Goal: Task Accomplishment & Management: Use online tool/utility

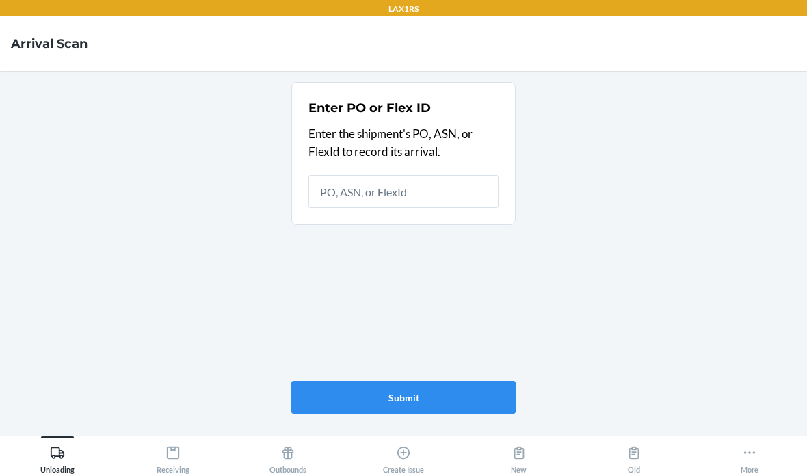
click at [415, 200] on input "text" at bounding box center [403, 191] width 190 height 33
click at [469, 200] on input "text" at bounding box center [403, 191] width 190 height 33
click at [429, 184] on input "text" at bounding box center [403, 191] width 190 height 33
click at [403, 205] on input "text" at bounding box center [403, 191] width 190 height 33
click at [405, 207] on div "Enter PO or Flex ID Enter the shipment's PO, ASN, or FlexId to record its arriv…" at bounding box center [403, 153] width 190 height 117
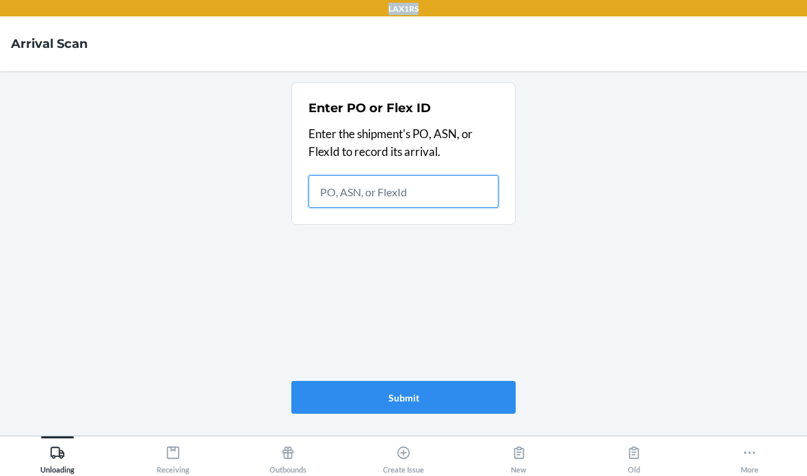
click at [409, 194] on input "text" at bounding box center [403, 191] width 190 height 33
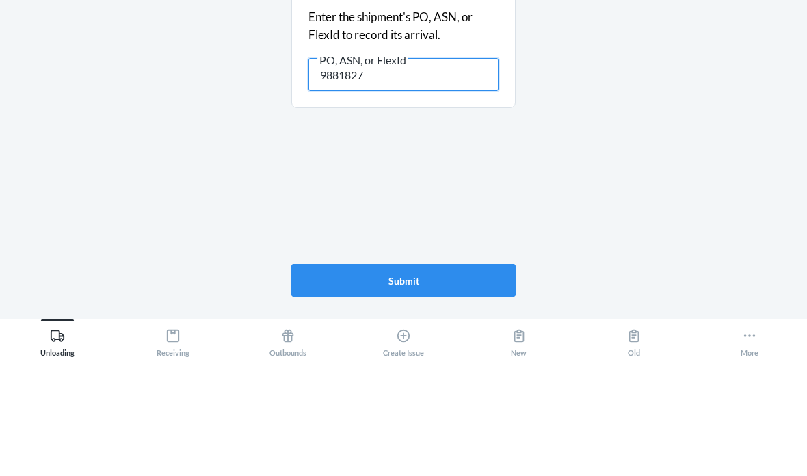
type input "9881827"
click at [605, 135] on main "Enter PO or Flex ID Enter the shipment's PO, ASN, or FlexId to record its arriv…" at bounding box center [403, 253] width 807 height 364
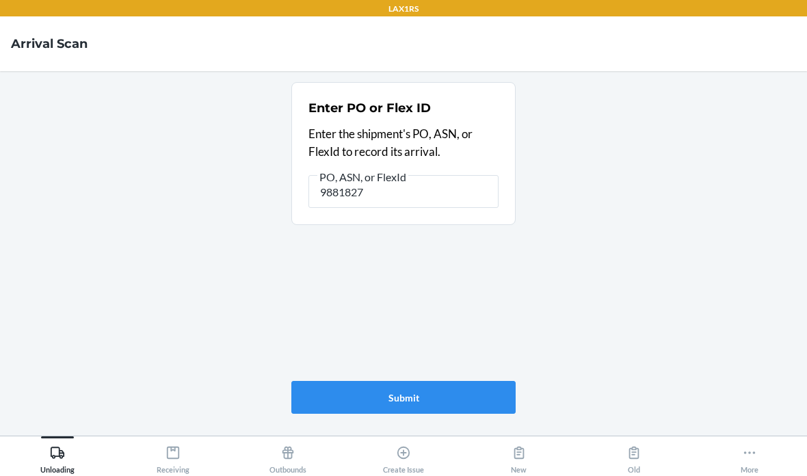
click at [425, 403] on button "Submit" at bounding box center [403, 397] width 224 height 33
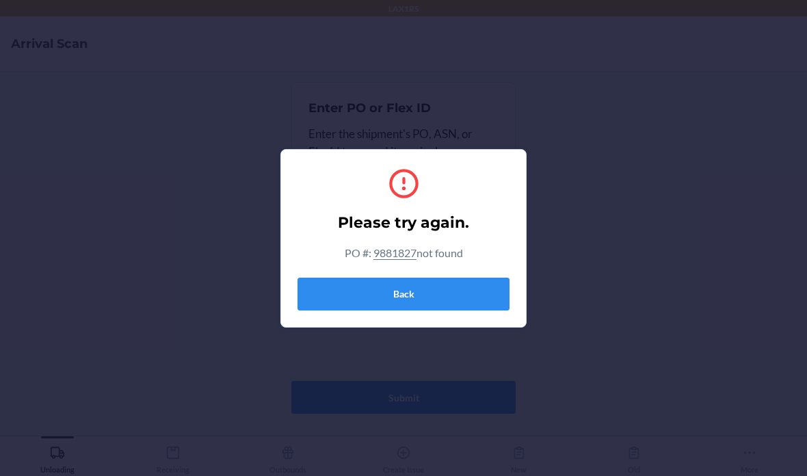
click at [494, 304] on button "Back" at bounding box center [403, 294] width 212 height 33
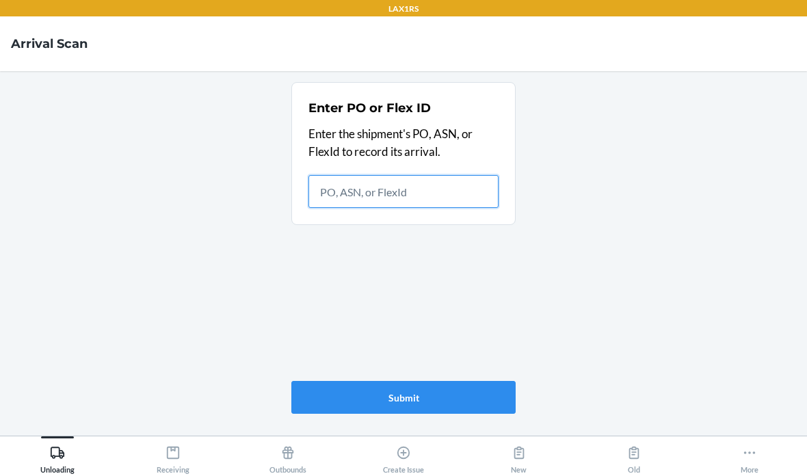
click at [420, 175] on input "text" at bounding box center [403, 191] width 190 height 33
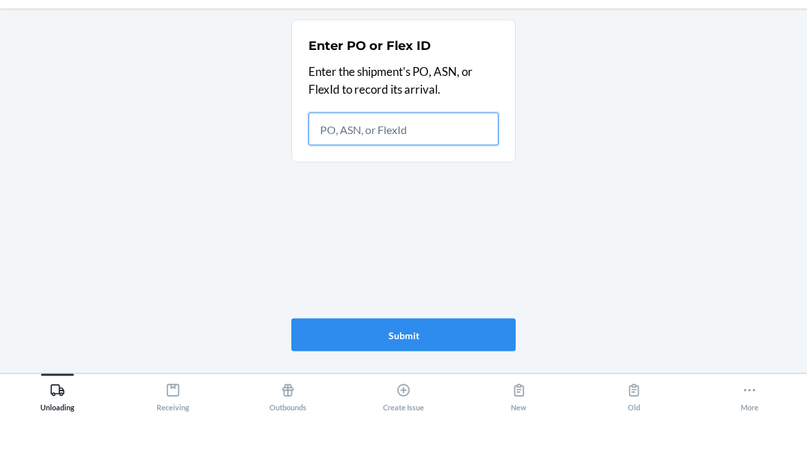
click at [383, 175] on input "text" at bounding box center [403, 191] width 190 height 33
paste input "9881827"
type input "9881827"
click at [589, 125] on main "Enter PO or Flex ID Enter the shipment's PO, ASN, or FlexId to record its arriv…" at bounding box center [403, 253] width 807 height 364
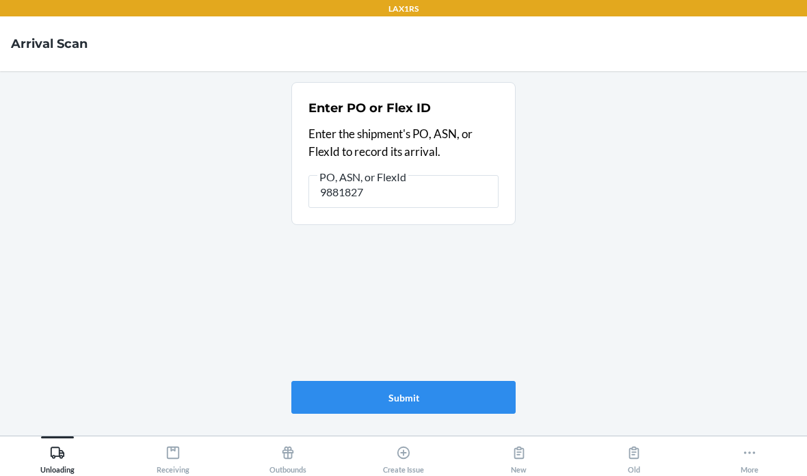
click at [481, 388] on button "Submit" at bounding box center [403, 397] width 224 height 33
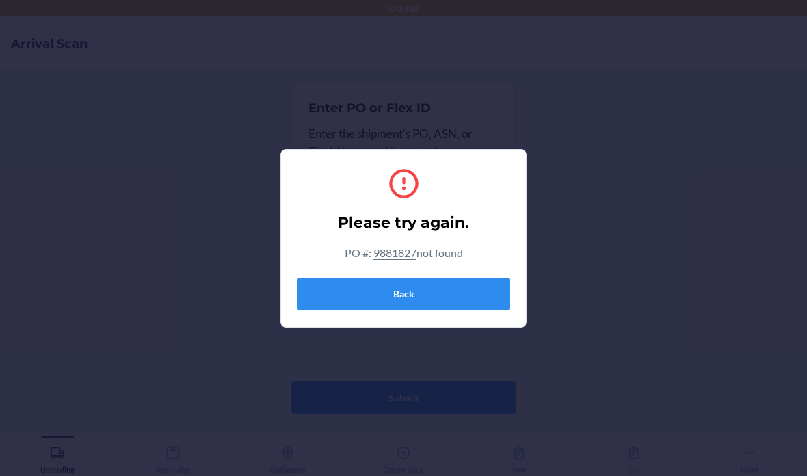
click at [465, 282] on button "Back" at bounding box center [403, 294] width 212 height 33
